Goal: Task Accomplishment & Management: Manage account settings

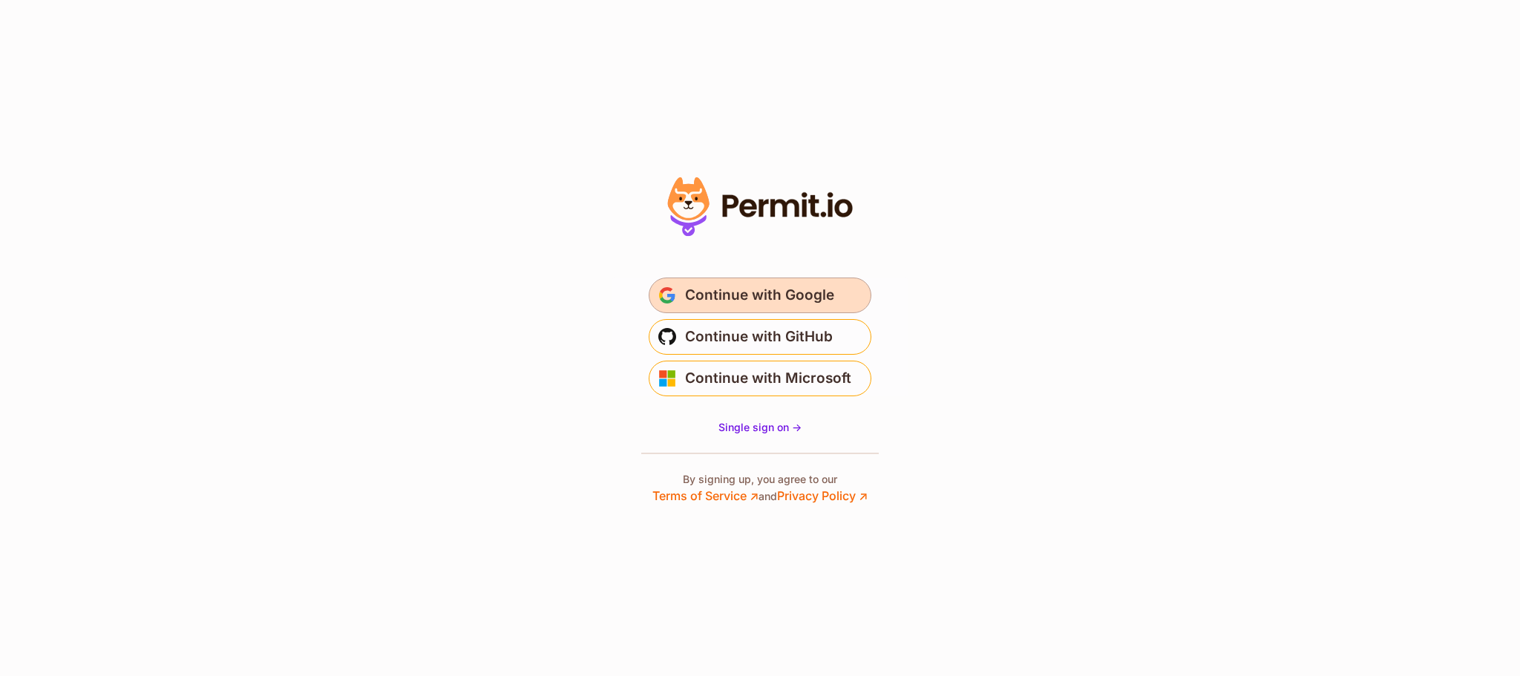
click at [738, 297] on span "Continue with Google" at bounding box center [759, 296] width 149 height 24
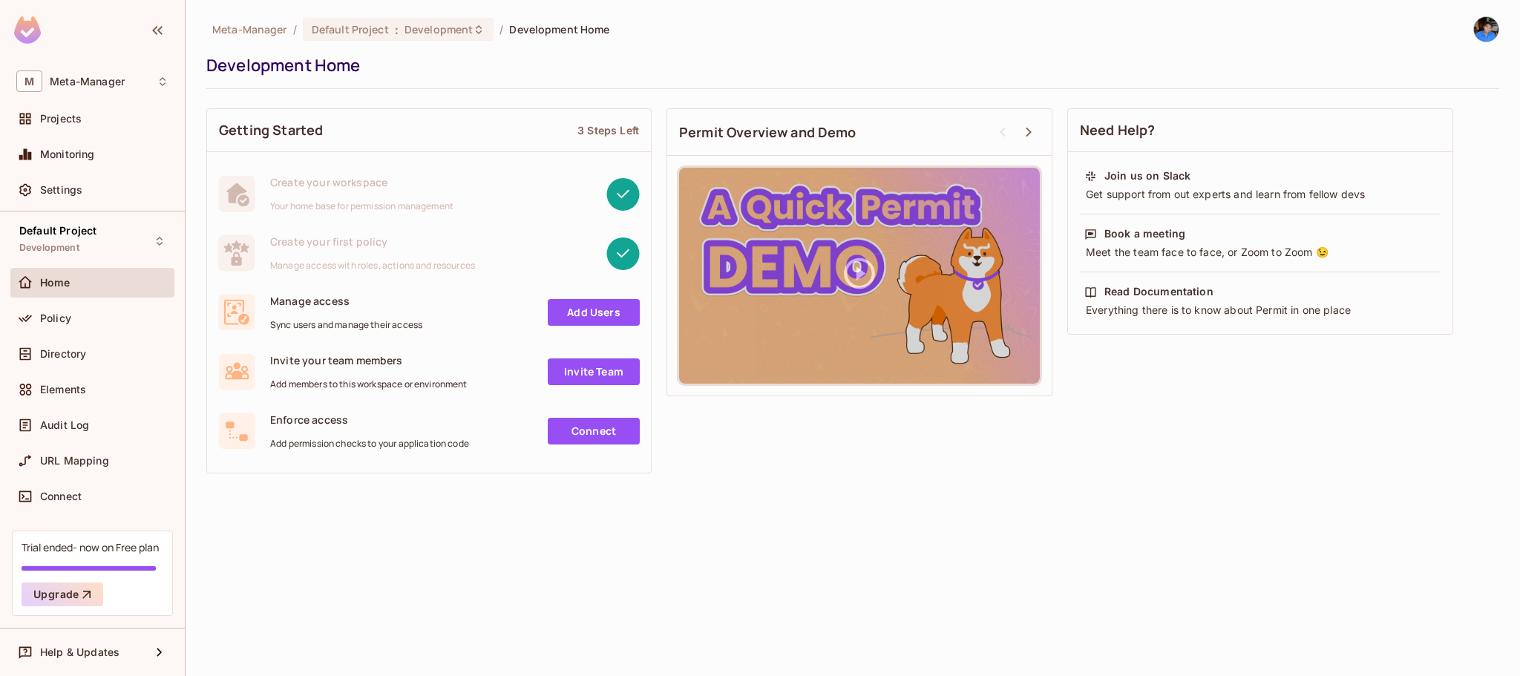
click at [331, 326] on span "Sync users and manage their access" at bounding box center [346, 325] width 152 height 12
click at [360, 312] on div "Manage access Sync users and manage their access" at bounding box center [346, 312] width 152 height 37
click at [336, 203] on span "Your home base for permission management" at bounding box center [361, 206] width 183 height 12
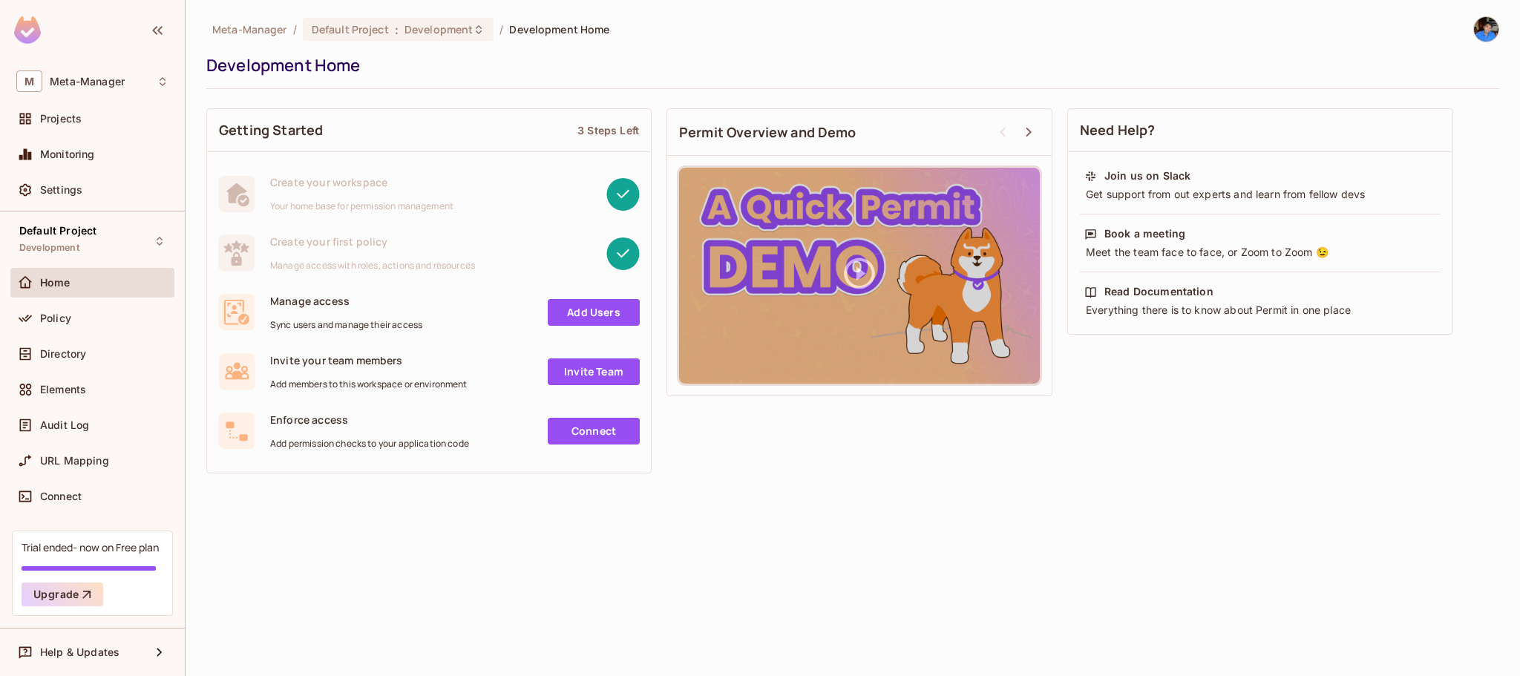
click at [326, 245] on span "Create your first policy" at bounding box center [372, 242] width 205 height 14
click at [65, 111] on div "Projects" at bounding box center [92, 119] width 152 height 18
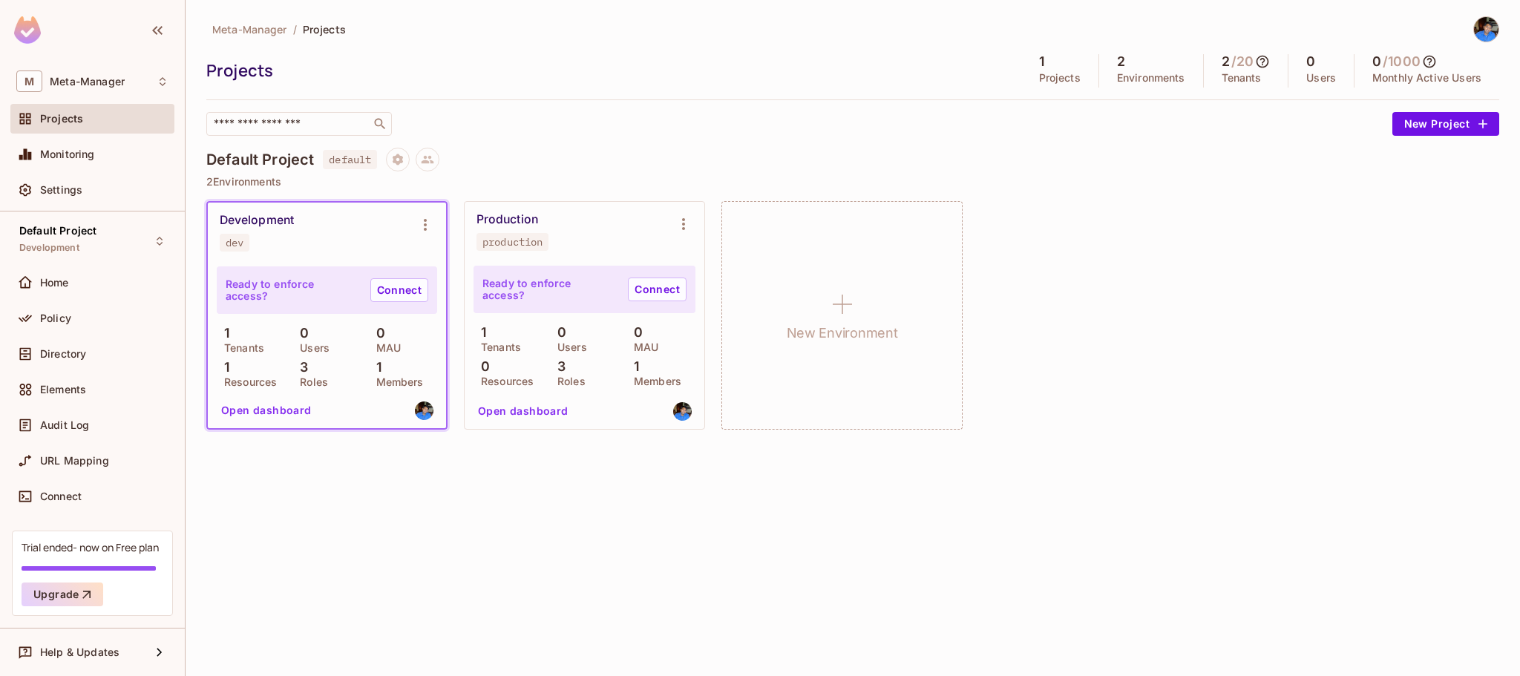
click at [598, 223] on div "Production production" at bounding box center [573, 231] width 192 height 39
click at [664, 242] on div "Production production" at bounding box center [573, 231] width 192 height 39
click at [277, 411] on button "Open dashboard" at bounding box center [266, 411] width 102 height 24
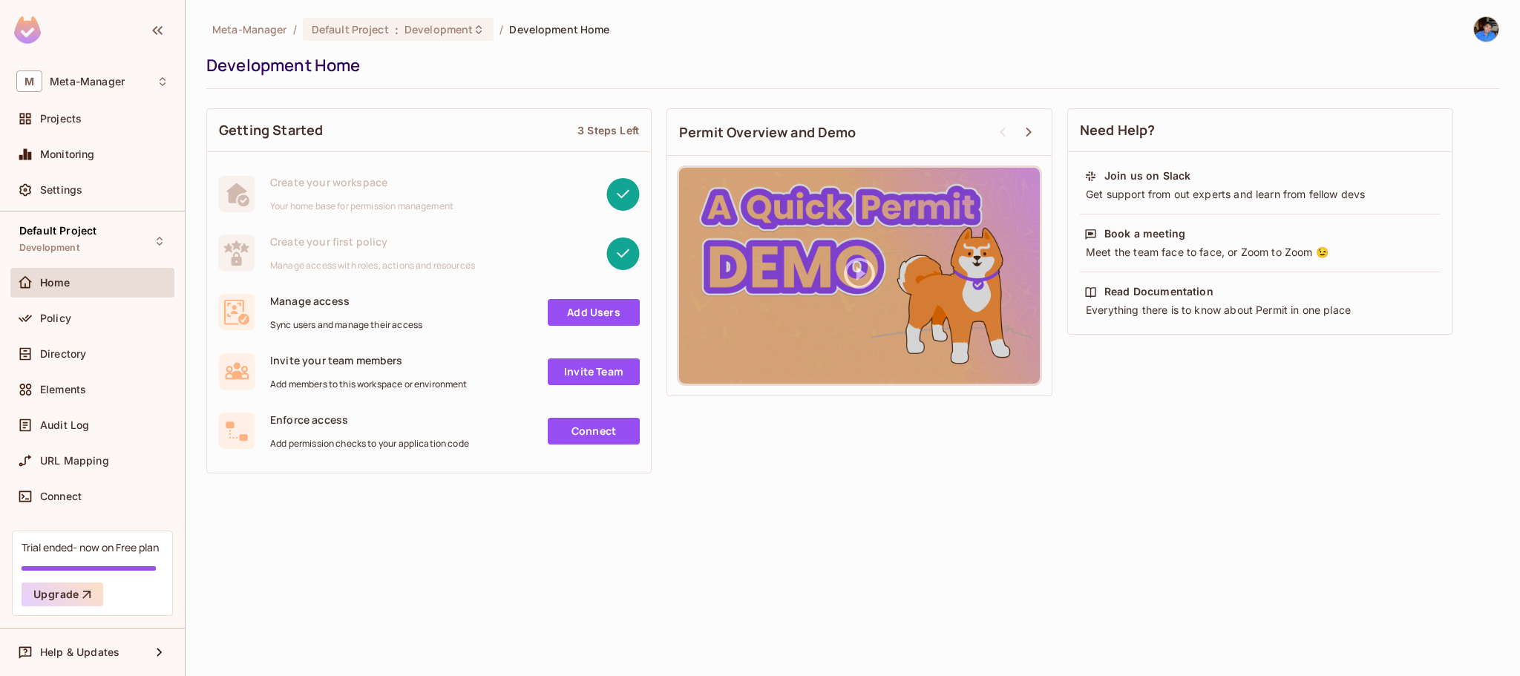
click at [563, 305] on link "Add Users" at bounding box center [594, 312] width 92 height 27
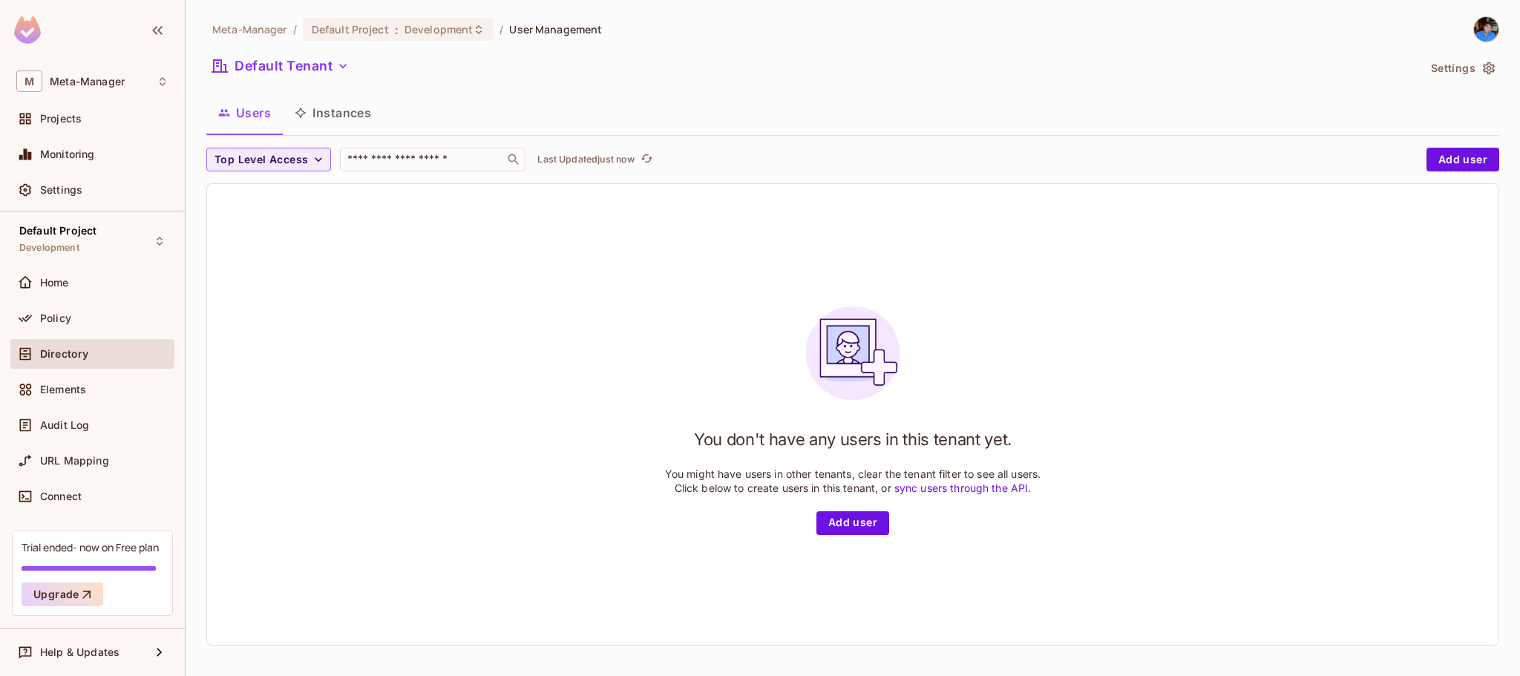
click at [929, 487] on link "sync users through the API." at bounding box center [963, 488] width 137 height 13
click at [327, 114] on button "Instances" at bounding box center [333, 112] width 100 height 37
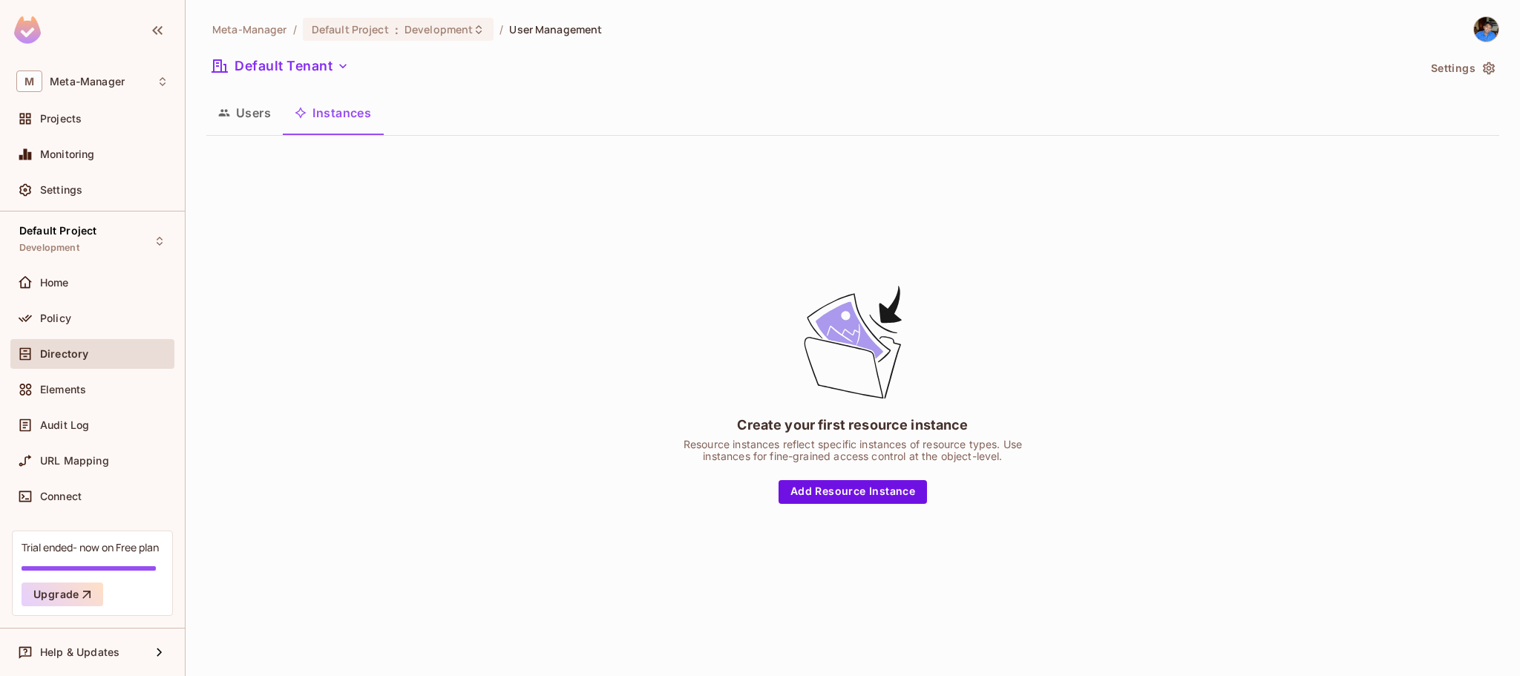
click at [246, 122] on button "Users" at bounding box center [244, 112] width 76 height 37
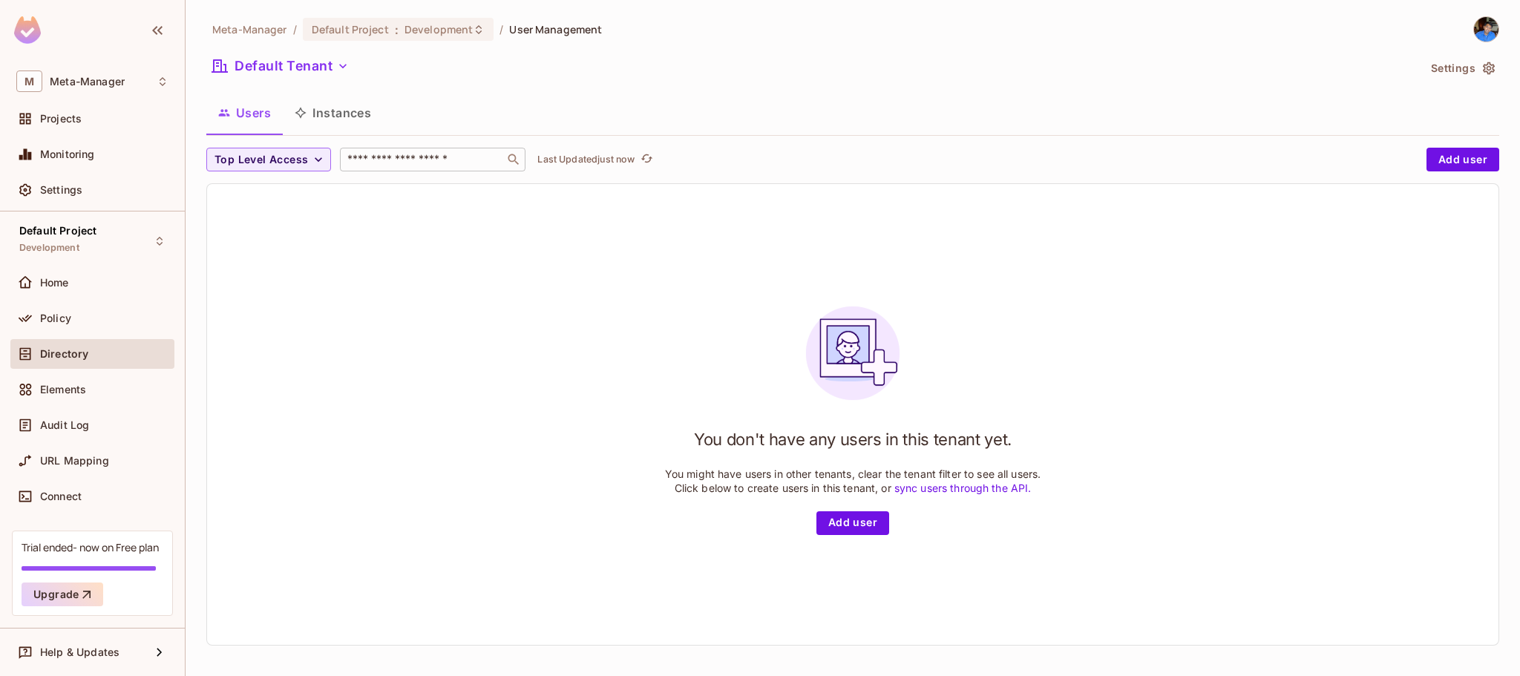
click at [369, 160] on input "text" at bounding box center [422, 159] width 156 height 15
click at [284, 163] on span "Top Level Access" at bounding box center [262, 160] width 94 height 19
click at [246, 190] on span "admin" at bounding box center [243, 193] width 50 height 14
click at [257, 156] on icon "button" at bounding box center [258, 159] width 15 height 15
click at [850, 530] on button "Add user" at bounding box center [853, 524] width 73 height 24
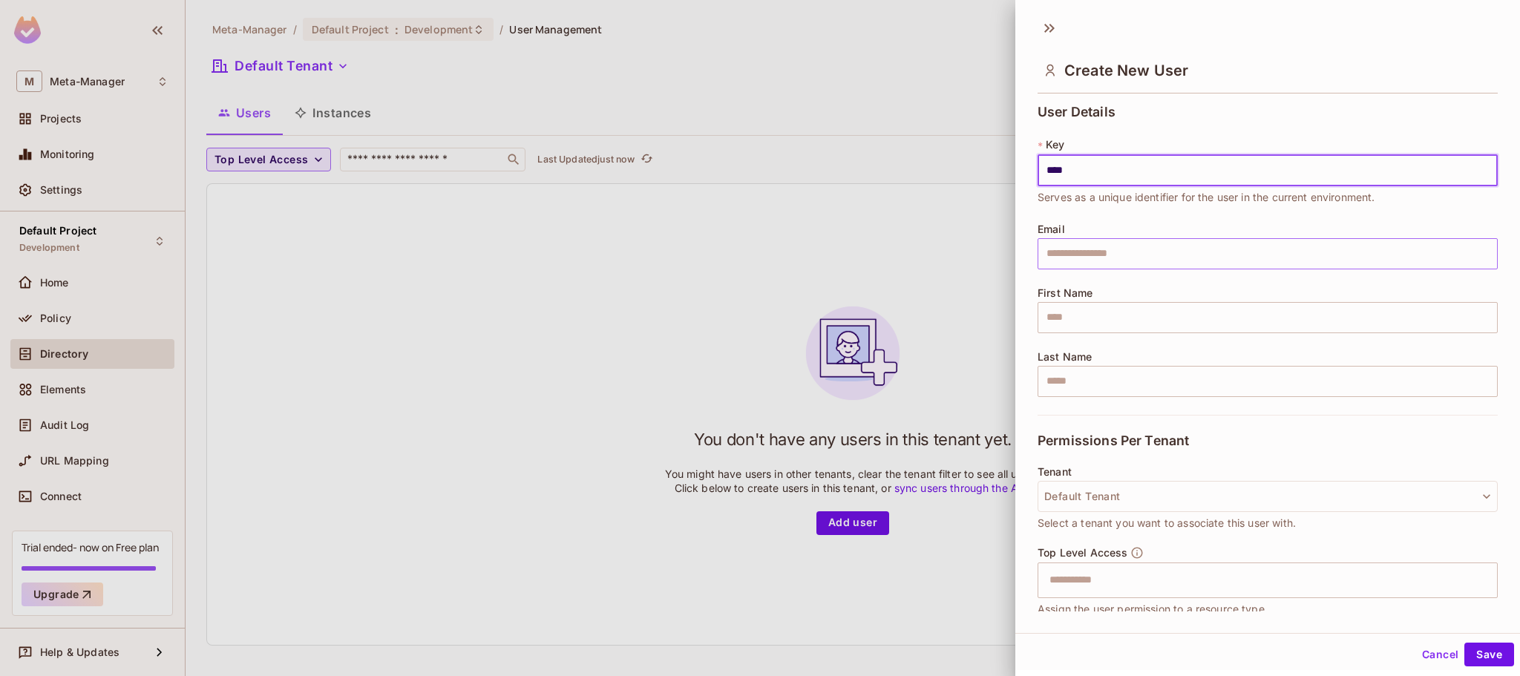
type input "****"
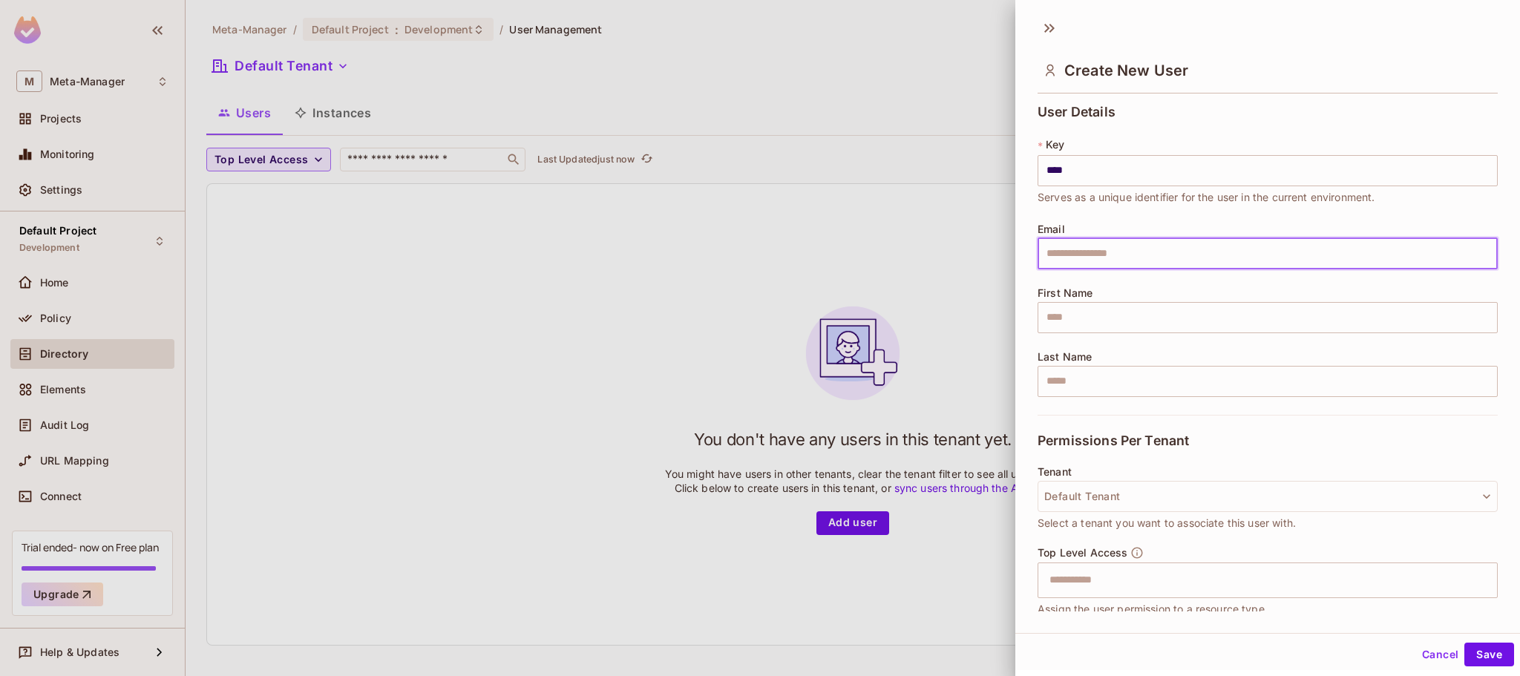
click at [1091, 257] on input "text" at bounding box center [1268, 253] width 460 height 31
type input "**********"
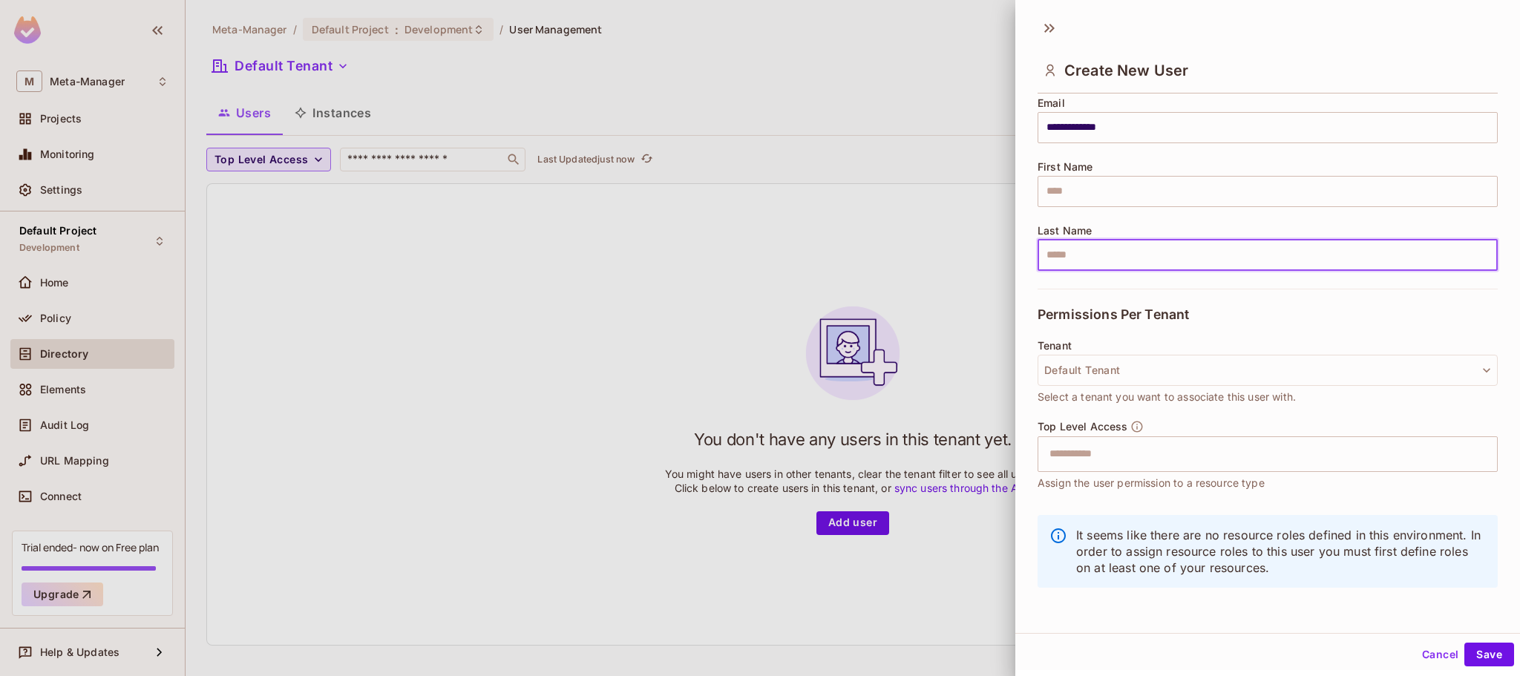
scroll to position [2, 0]
click at [1482, 660] on button "Save" at bounding box center [1490, 653] width 50 height 24
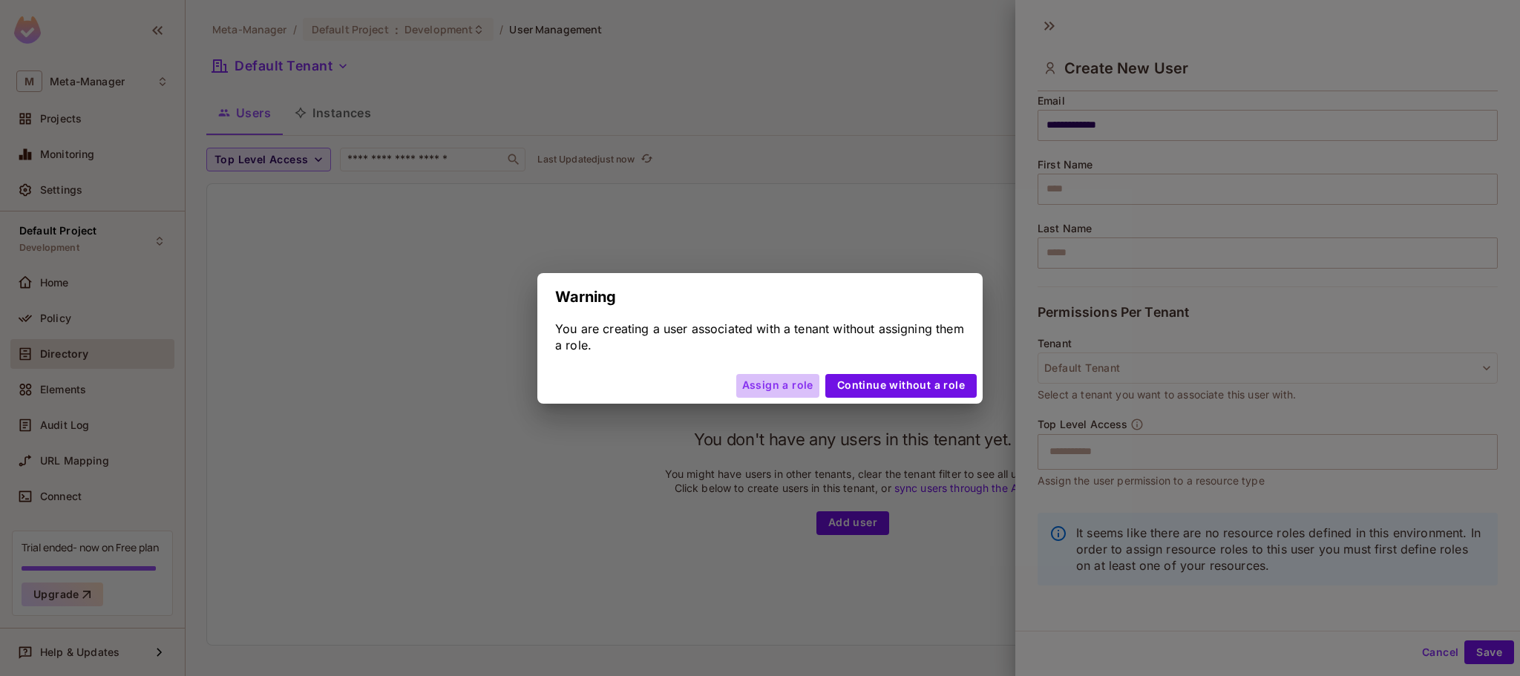
click at [788, 379] on button "Assign a role" at bounding box center [777, 386] width 83 height 24
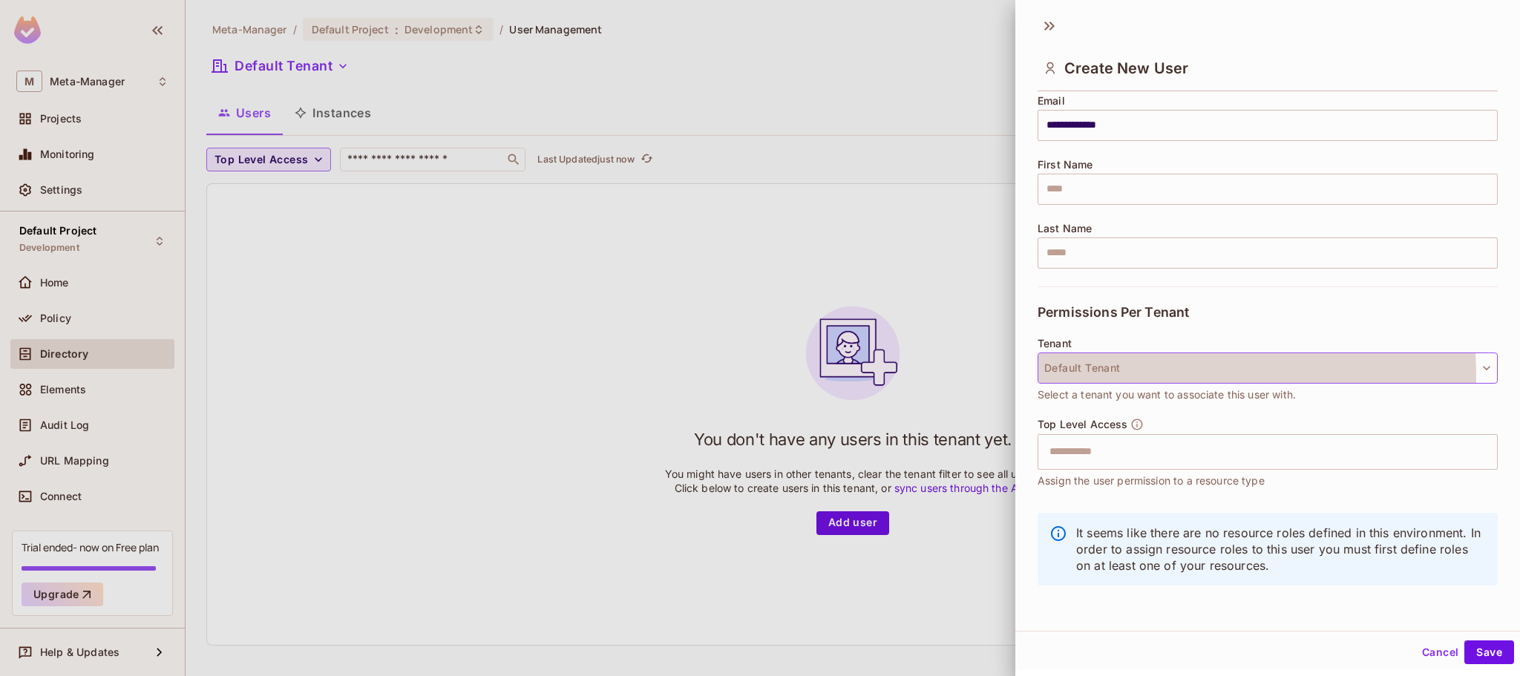
click at [1092, 376] on button "Default Tenant" at bounding box center [1268, 368] width 460 height 31
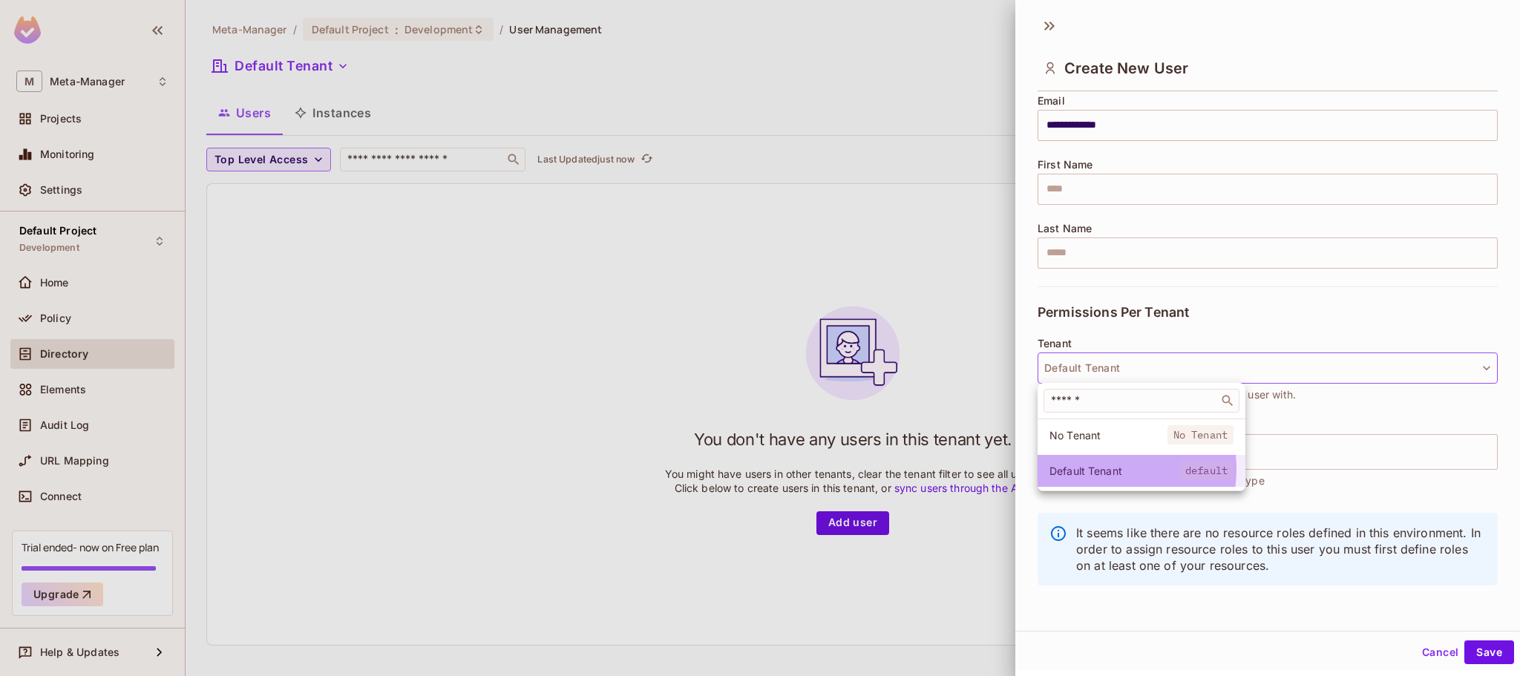
click at [1102, 469] on span "Default Tenant" at bounding box center [1115, 471] width 130 height 14
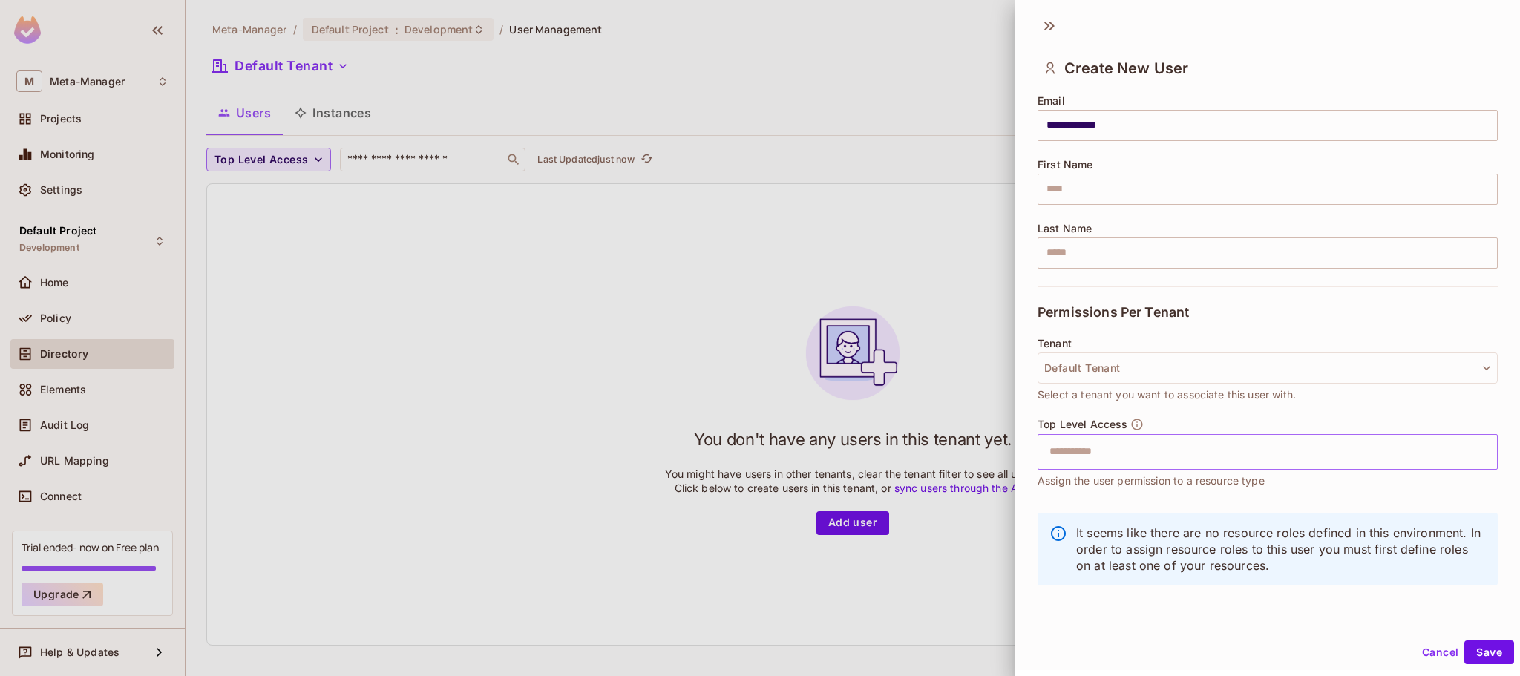
click at [1125, 460] on input "text" at bounding box center [1255, 452] width 428 height 30
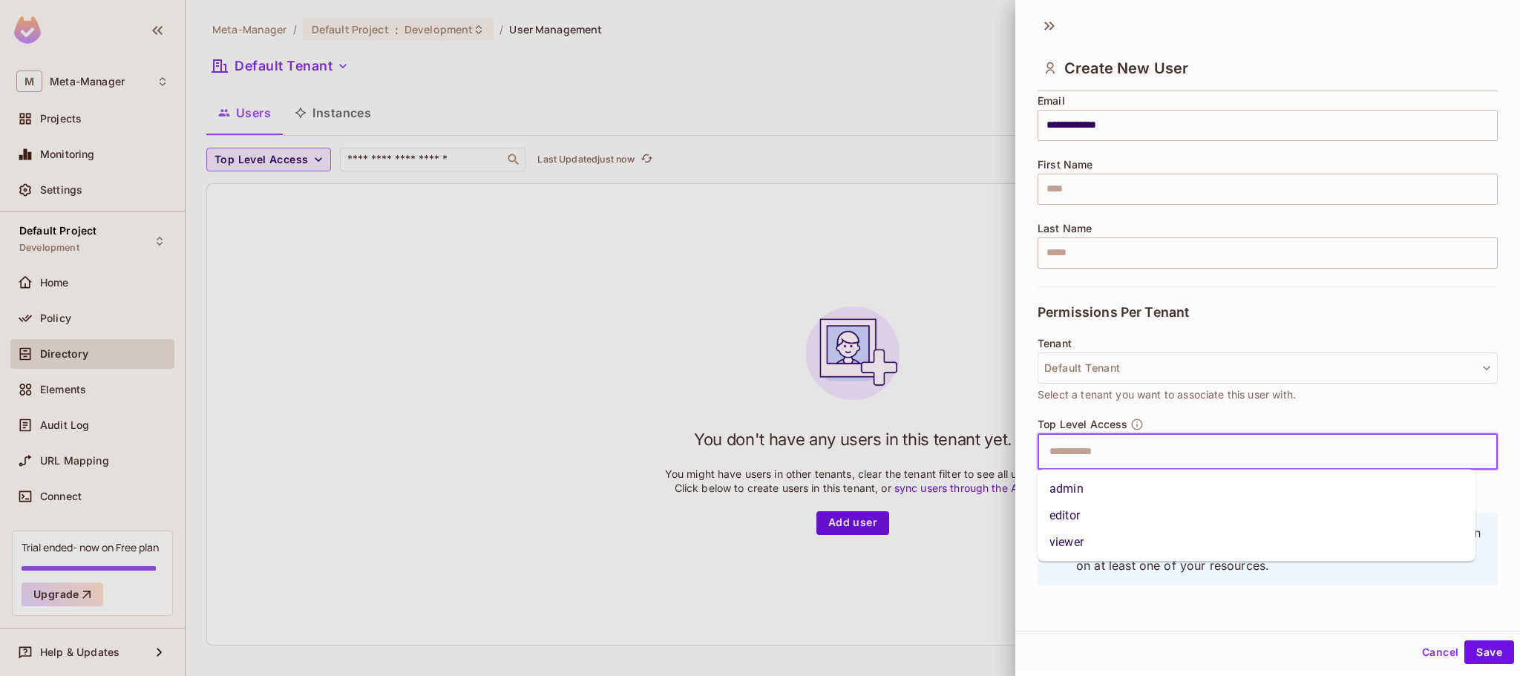
drag, startPoint x: 1075, startPoint y: 538, endPoint x: 1226, endPoint y: 566, distance: 154.1
click at [1076, 539] on li "viewer" at bounding box center [1257, 542] width 438 height 27
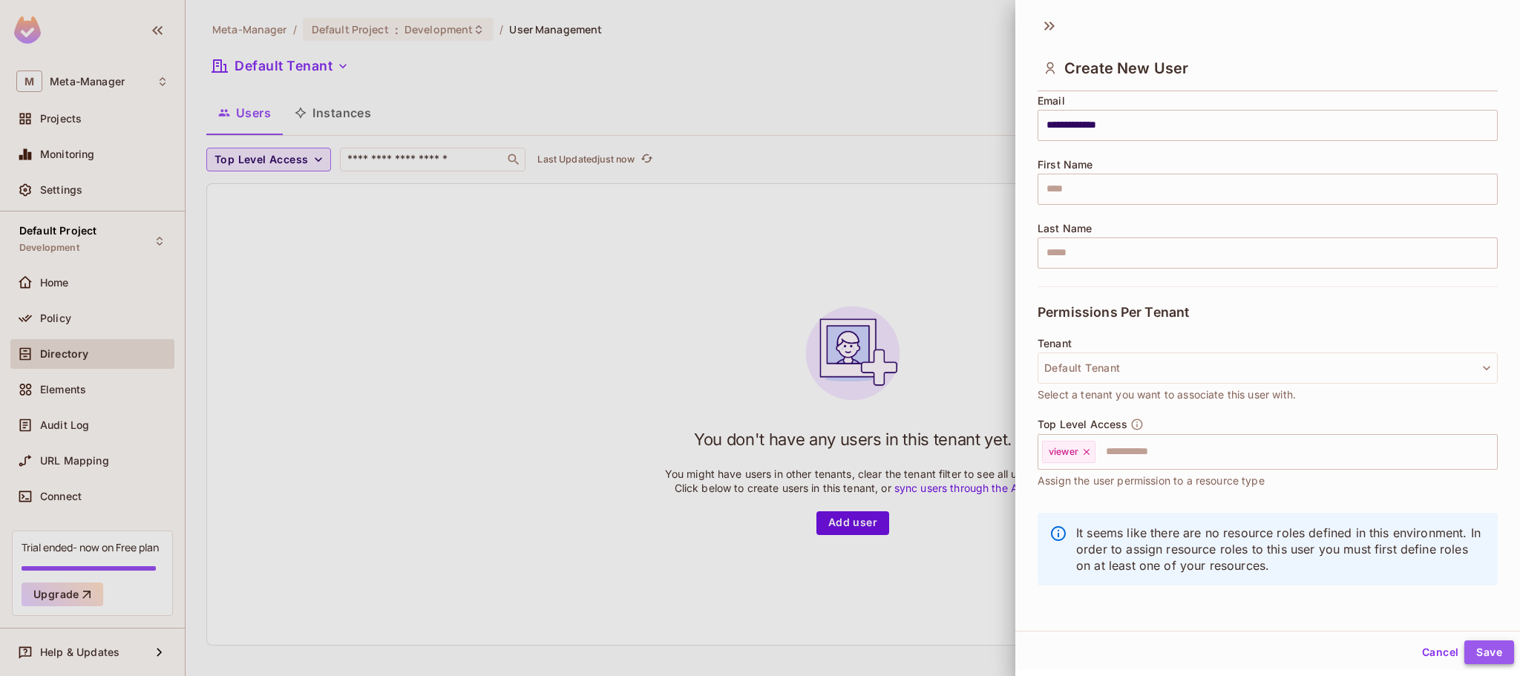
click at [1471, 656] on button "Save" at bounding box center [1490, 653] width 50 height 24
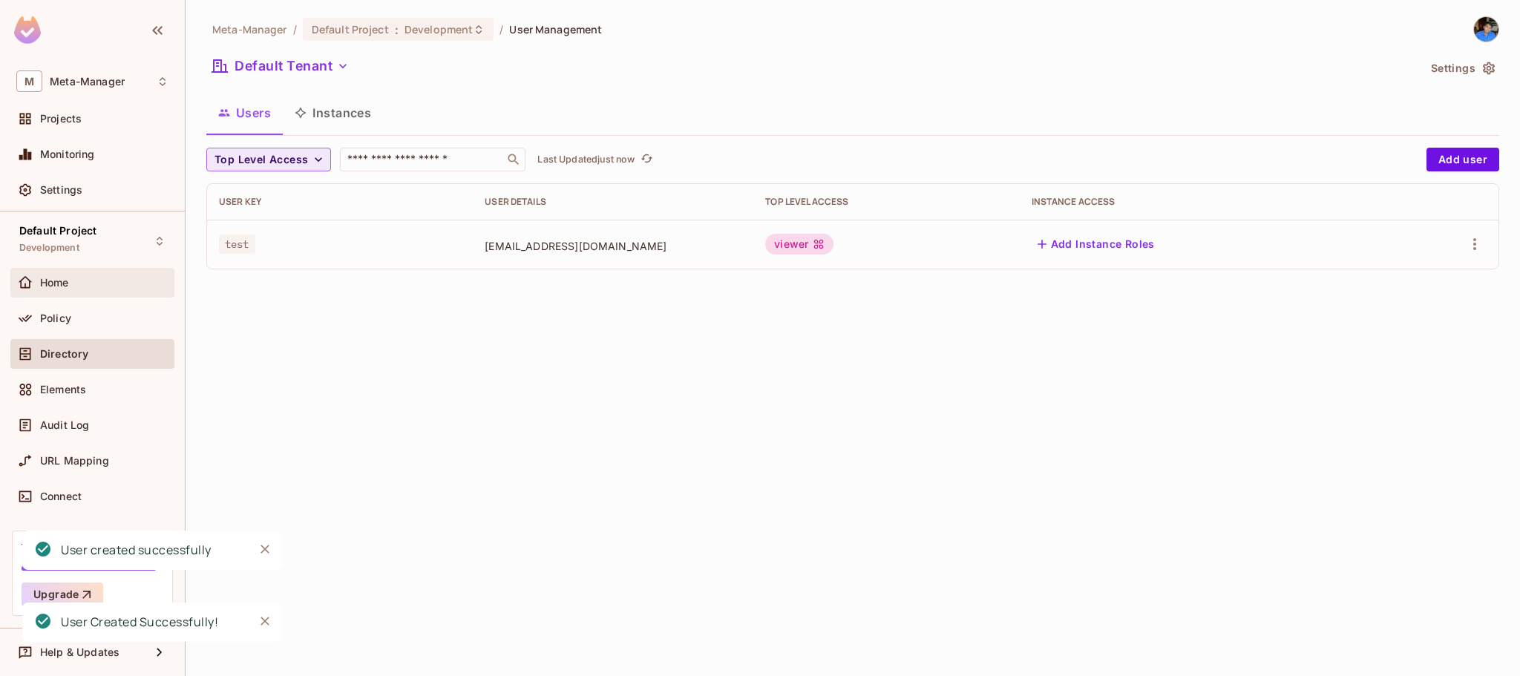
click at [60, 277] on span "Home" at bounding box center [54, 283] width 29 height 12
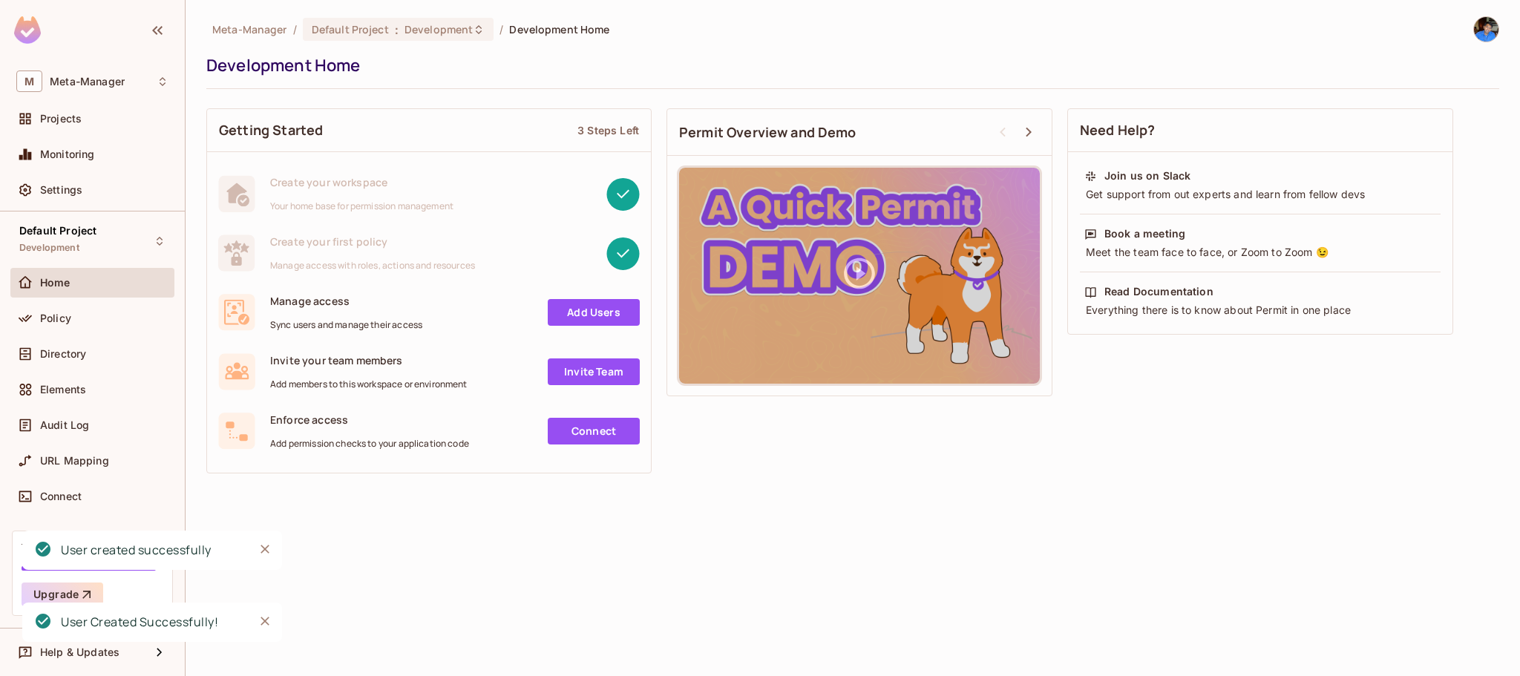
click at [367, 318] on div "Manage access Sync users and manage their access" at bounding box center [346, 312] width 152 height 37
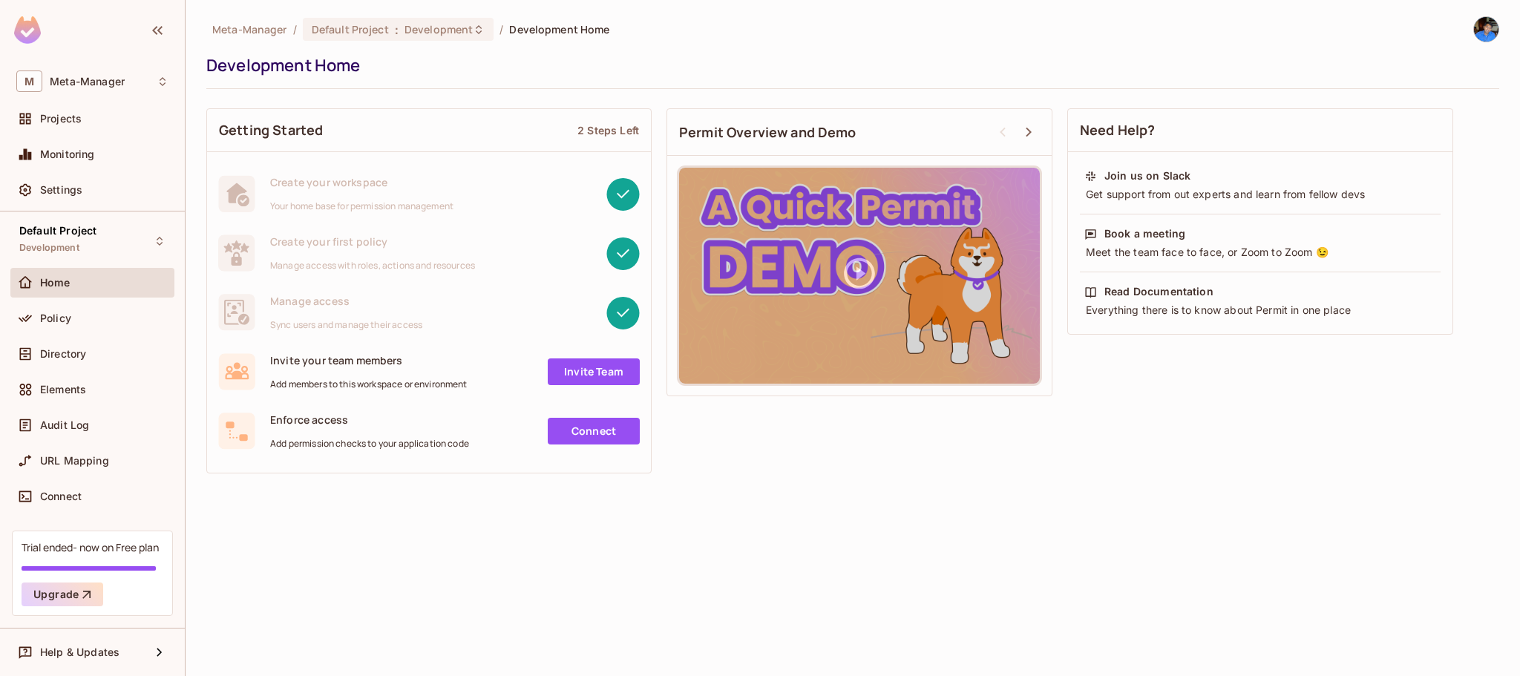
click at [561, 431] on link "Connect" at bounding box center [594, 431] width 92 height 27
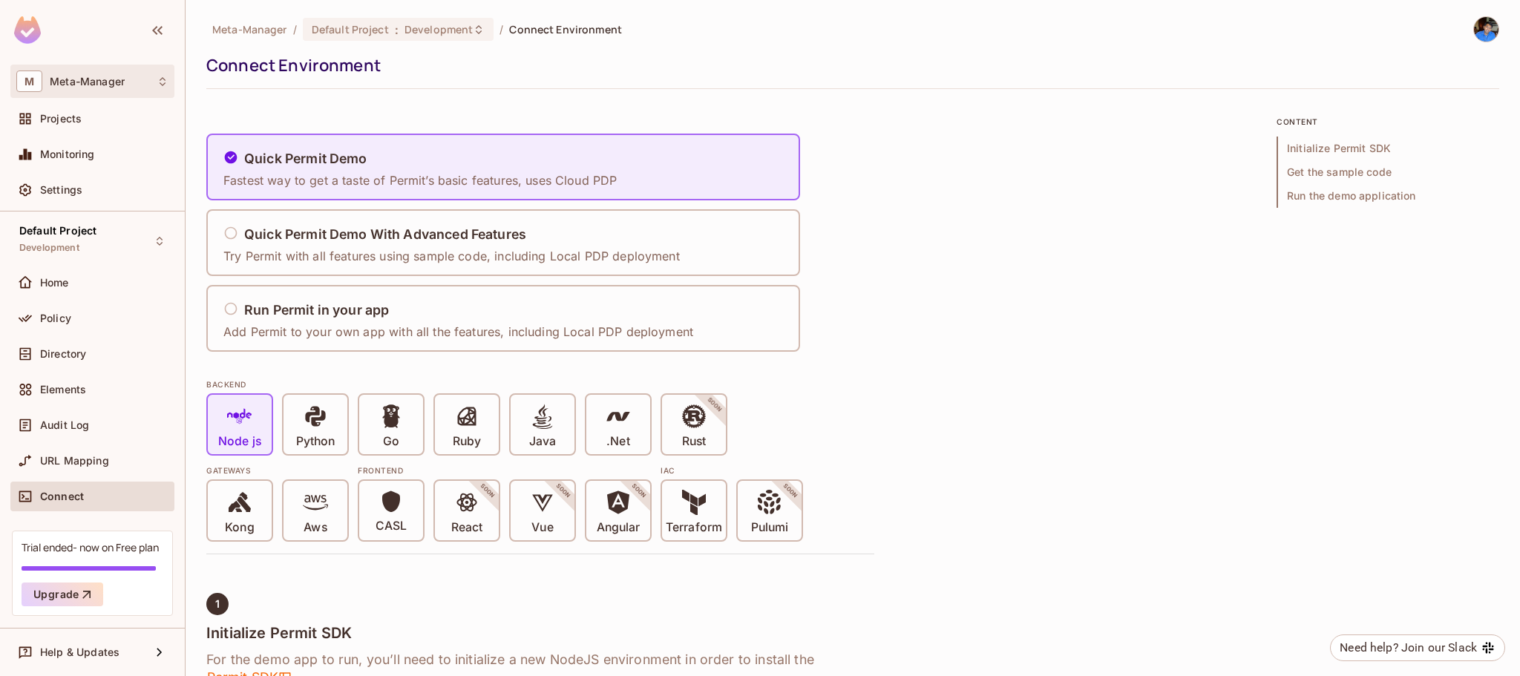
click at [111, 71] on div "M Meta-Manager" at bounding box center [92, 82] width 152 height 22
click at [367, 97] on div at bounding box center [760, 338] width 1520 height 676
click at [414, 30] on span "Development" at bounding box center [439, 29] width 68 height 14
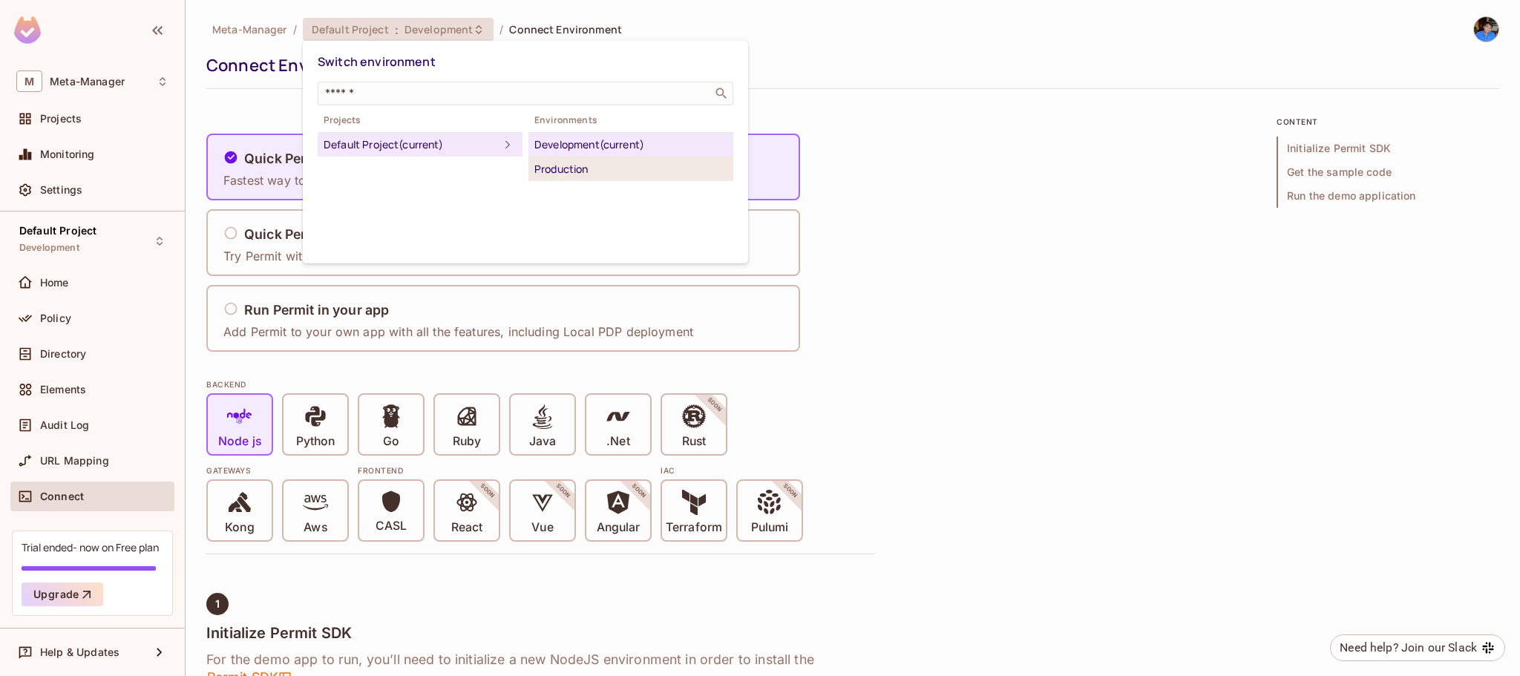
click at [589, 164] on div "Production" at bounding box center [631, 169] width 193 height 18
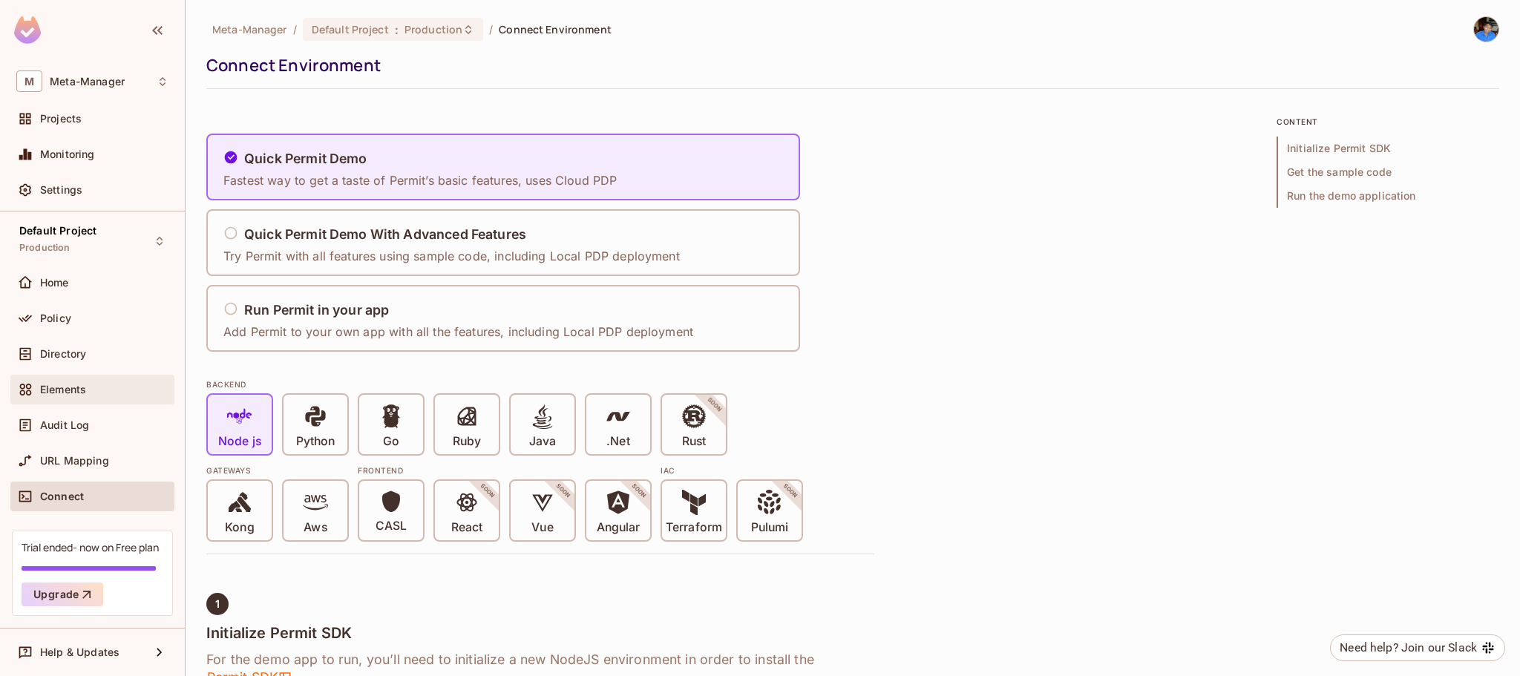
click at [60, 388] on span "Elements" at bounding box center [63, 390] width 46 height 12
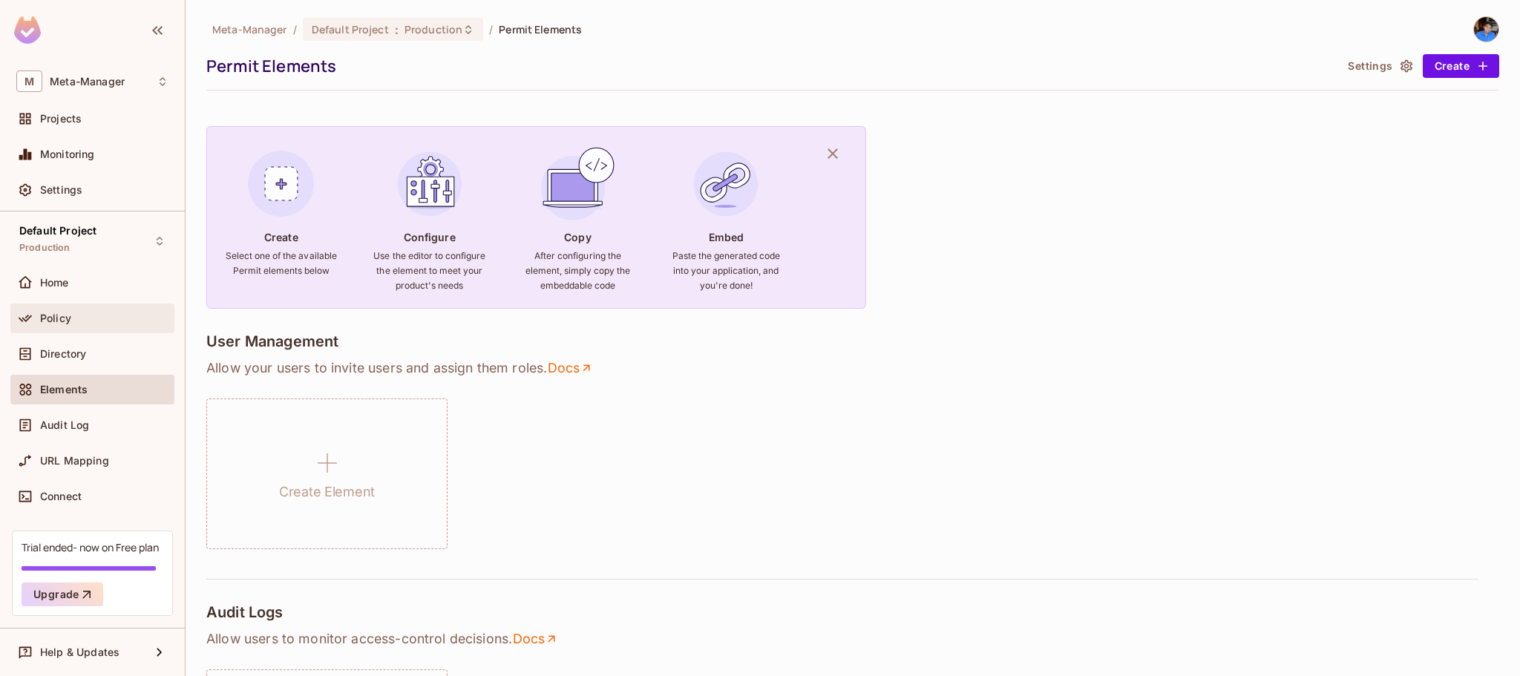
click at [55, 313] on span "Policy" at bounding box center [55, 319] width 31 height 12
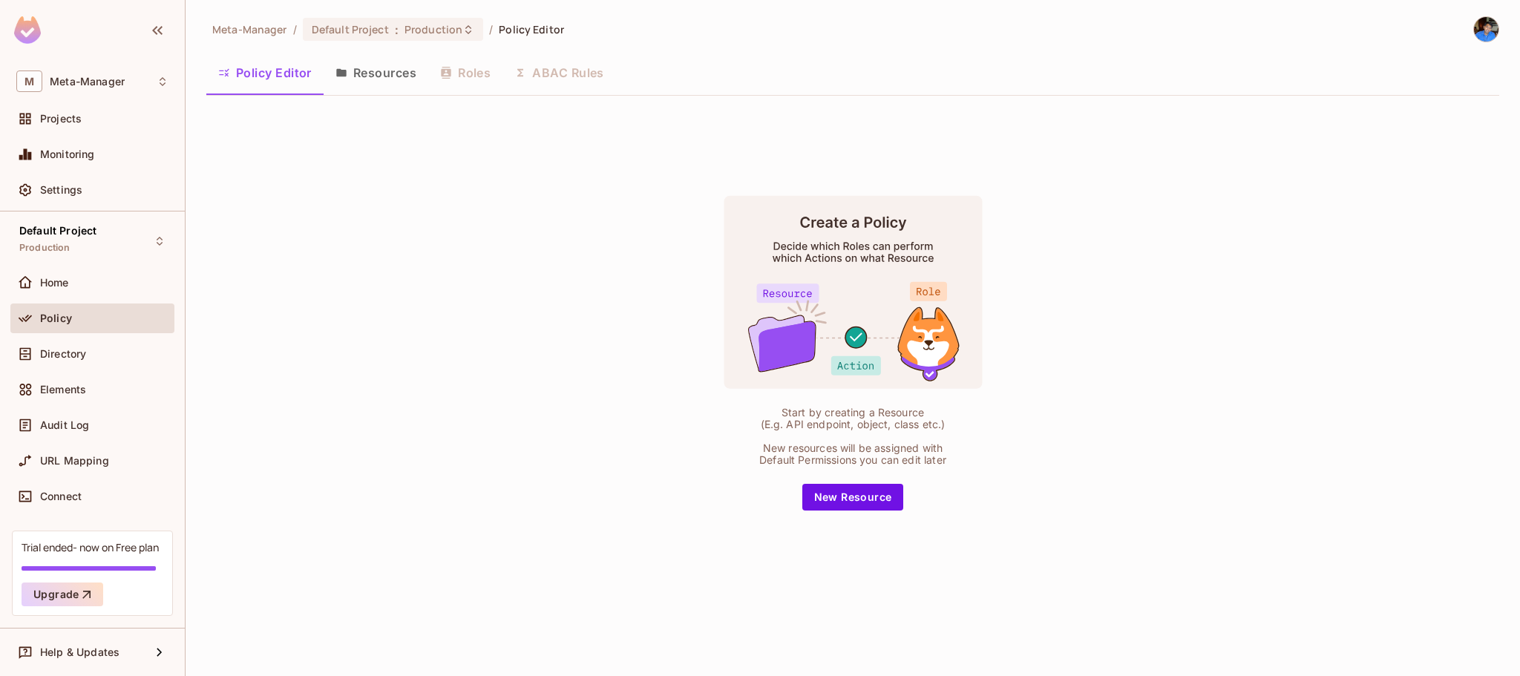
click at [92, 557] on div "Trial ended- now on Free plan Upgrade" at bounding box center [92, 573] width 161 height 85
click at [36, 600] on button "Upgrade" at bounding box center [63, 595] width 82 height 24
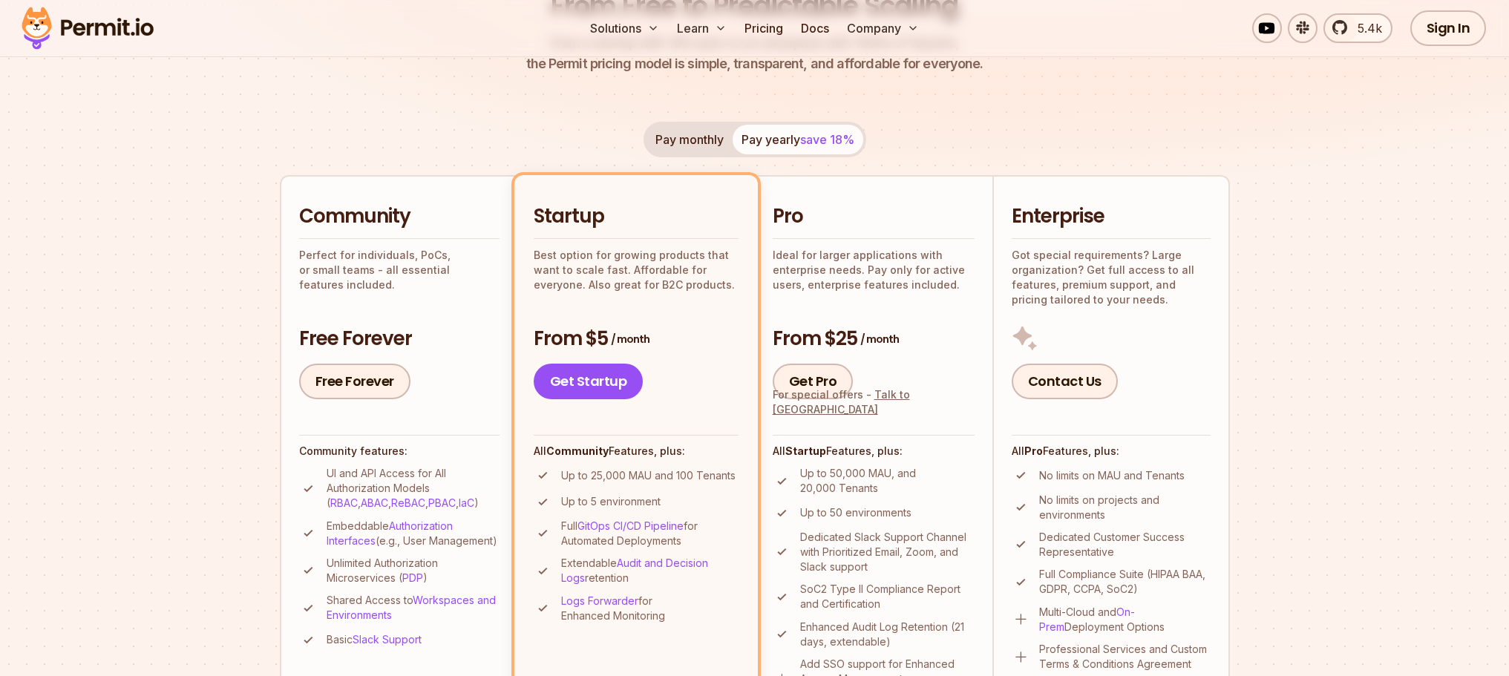
scroll to position [222, 0]
click at [416, 224] on h2 "Community" at bounding box center [399, 215] width 200 height 27
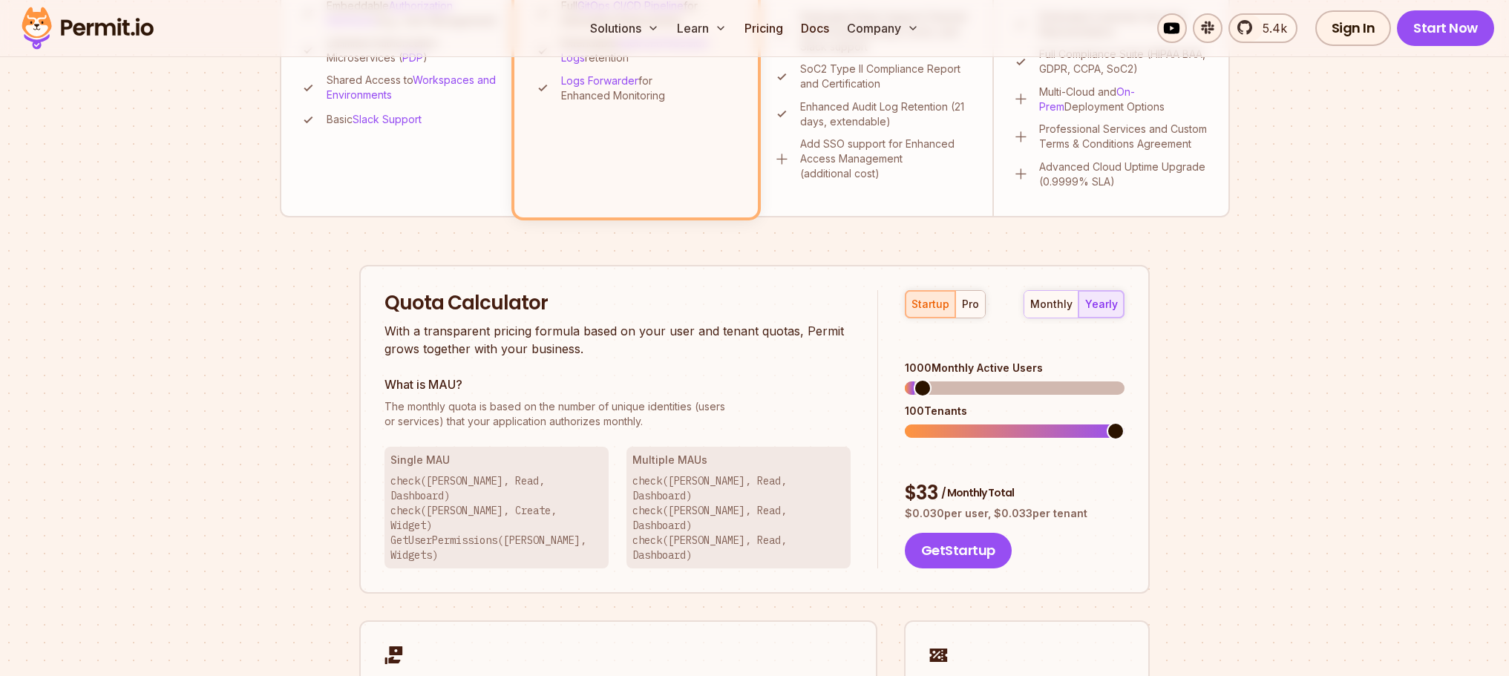
scroll to position [741, 0]
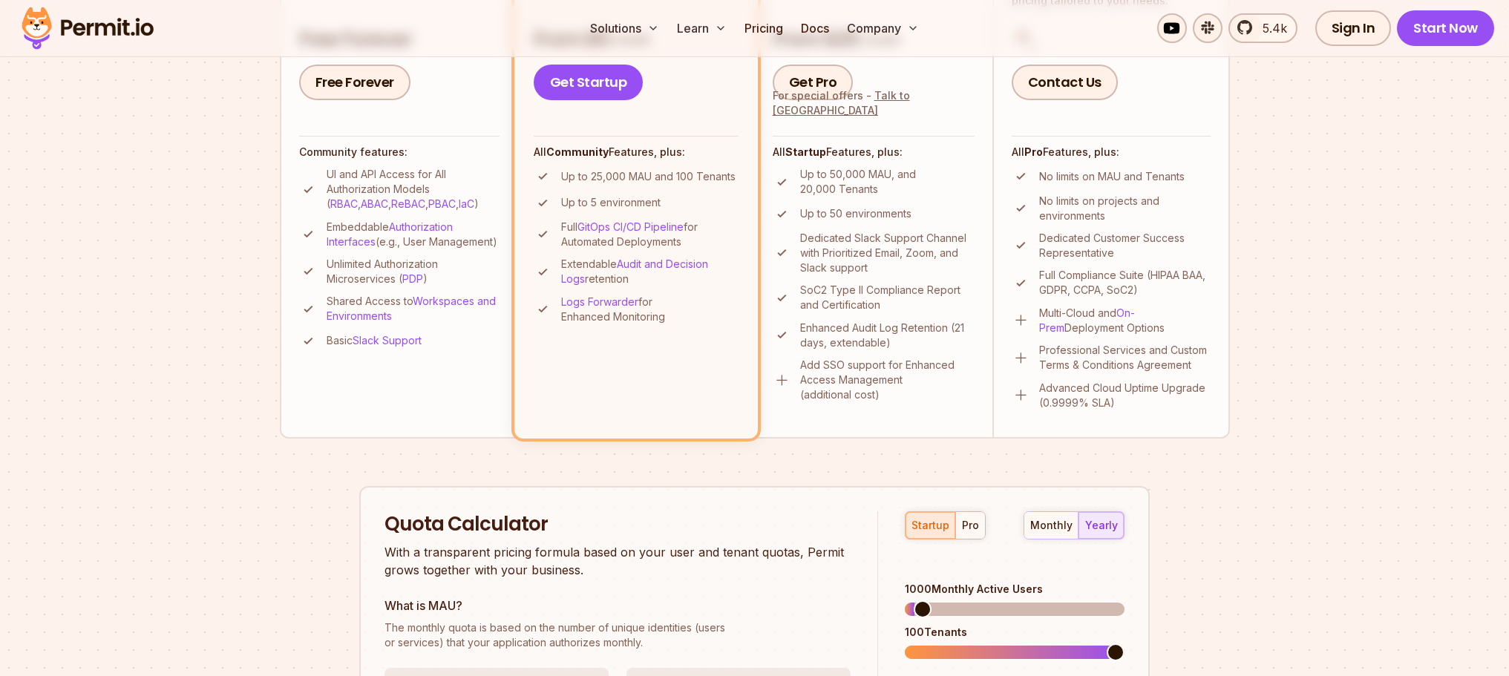
click at [442, 379] on li "Community Perfect for individuals, PoCs, or small teams - all essential feature…" at bounding box center [399, 157] width 238 height 562
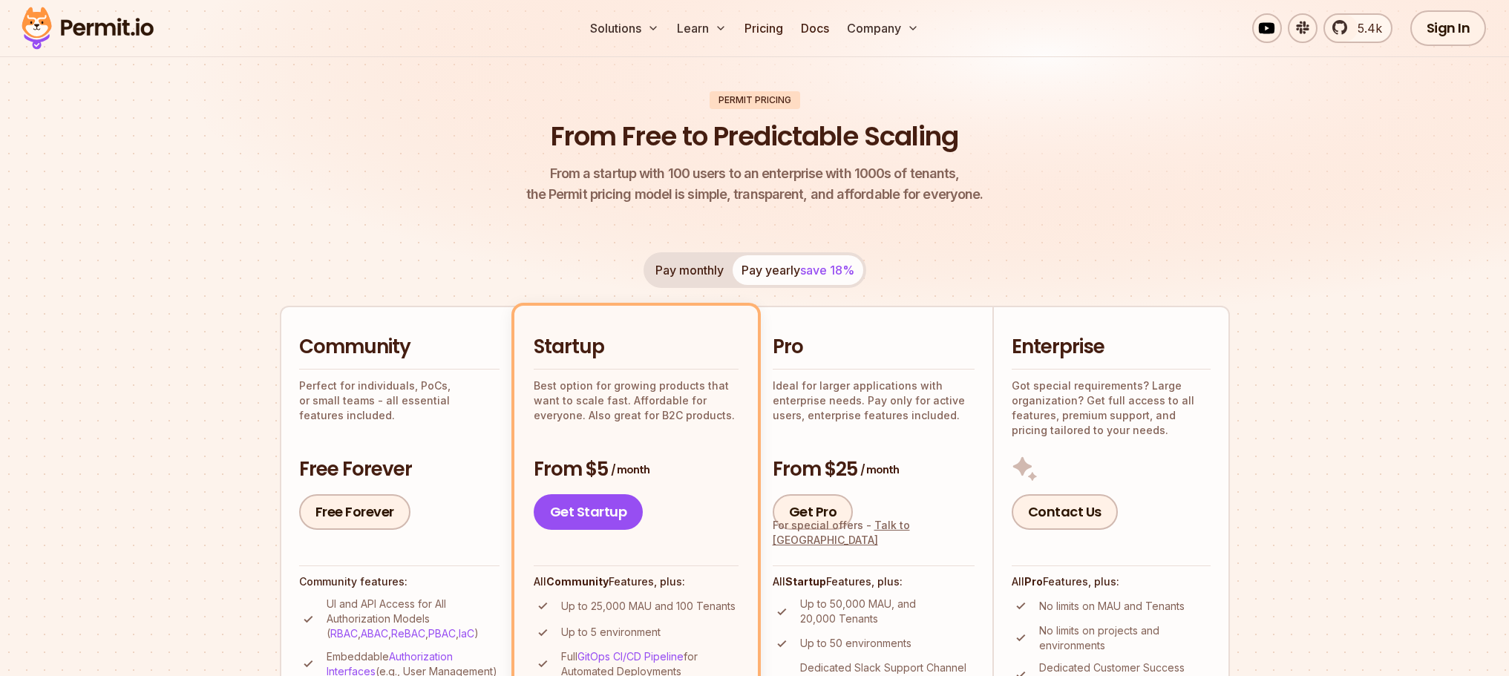
scroll to position [0, 0]
